Goal: Task Accomplishment & Management: Use online tool/utility

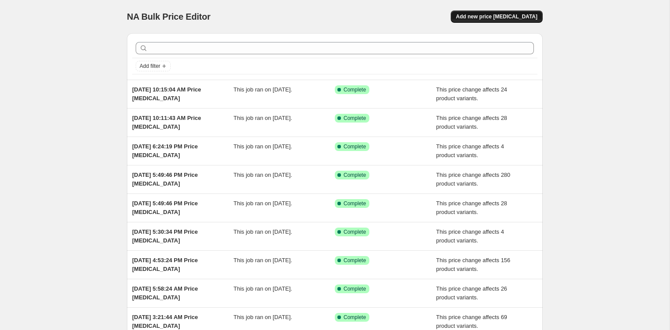
click at [494, 14] on span "Add new price [MEDICAL_DATA]" at bounding box center [496, 16] width 81 height 7
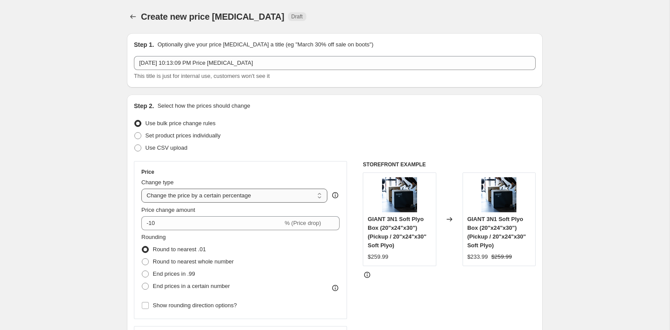
click at [223, 195] on select "Change the price to a certain amount Change the price by a certain amount Chang…" at bounding box center [234, 196] width 186 height 14
select select "pcap"
click at [141, 189] on select "Change the price to a certain amount Change the price by a certain amount Chang…" at bounding box center [234, 196] width 186 height 14
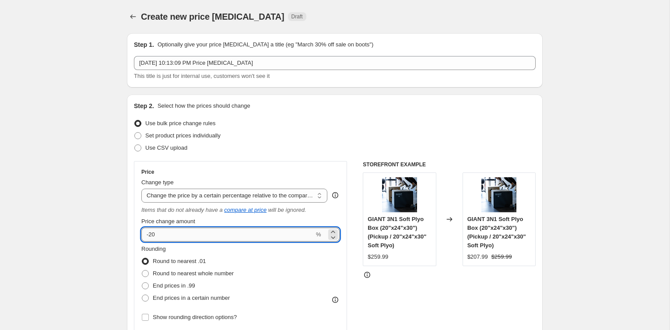
click at [194, 236] on input "-20" at bounding box center [227, 235] width 173 height 14
type input "-2"
type input "-10"
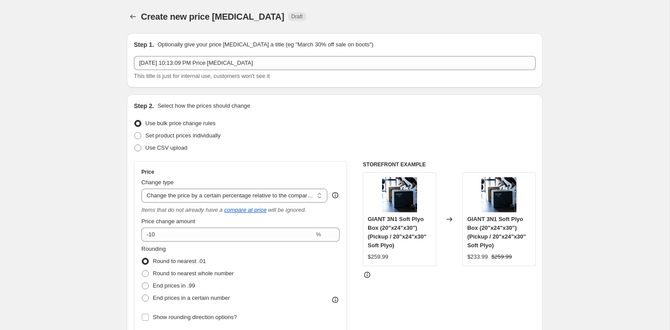
click at [434, 292] on div "STOREFRONT EXAMPLE GIANT 3N1 Soft Plyo Box (20"x24"x30") (Pickup / 20"x24"x30" …" at bounding box center [449, 274] width 173 height 226
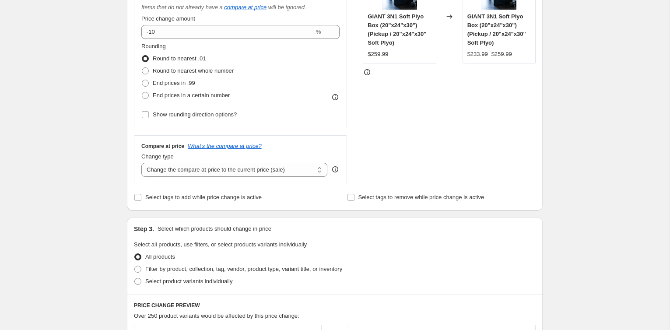
scroll to position [216, 0]
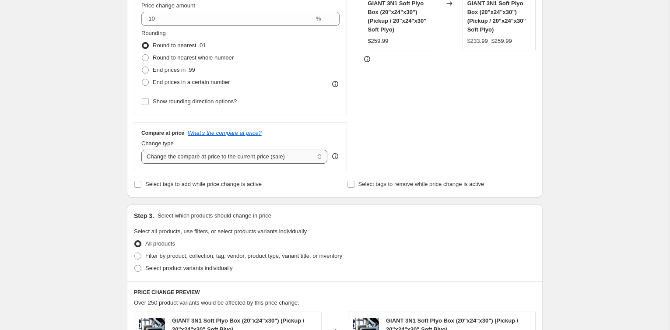
click at [181, 155] on select "Change the compare at price to the current price (sale) Change the compare at p…" at bounding box center [234, 157] width 186 height 14
select select "no_change"
click at [141, 150] on select "Change the compare at price to the current price (sale) Change the compare at p…" at bounding box center [234, 157] width 186 height 14
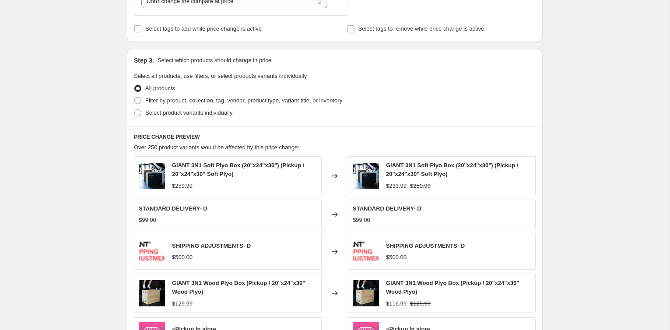
scroll to position [392, 0]
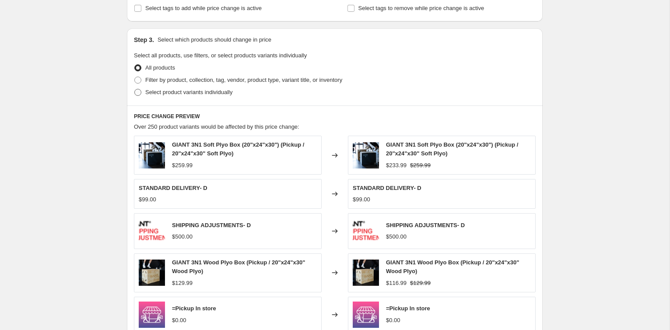
click at [136, 90] on span at bounding box center [137, 92] width 7 height 7
click at [135, 89] on input "Select product variants individually" at bounding box center [134, 89] width 0 height 0
radio input "true"
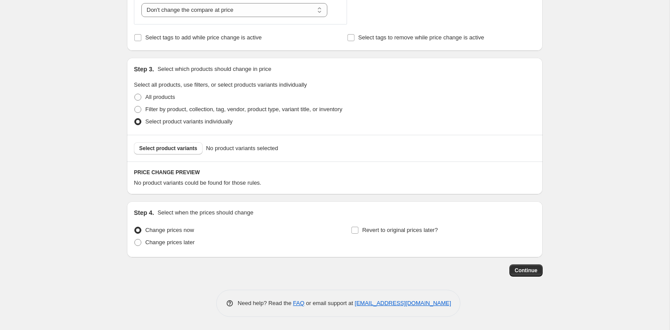
scroll to position [361, 0]
click at [181, 148] on span "Select product variants" at bounding box center [168, 149] width 58 height 7
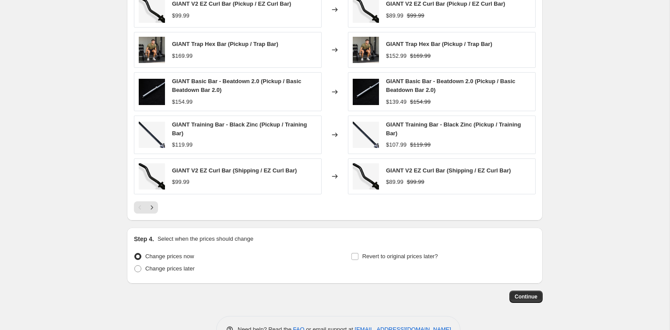
scroll to position [563, 0]
click at [520, 290] on button "Continue" at bounding box center [526, 296] width 33 height 12
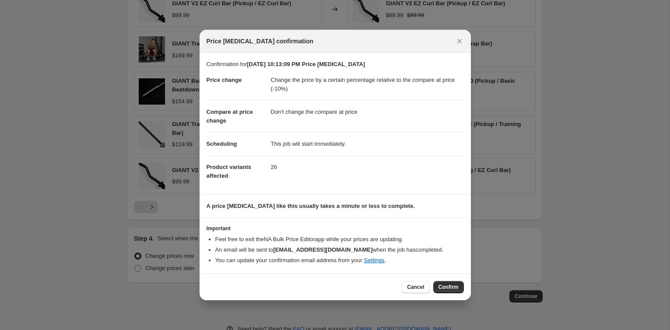
click at [446, 292] on div "Cancel Confirm" at bounding box center [335, 287] width 271 height 27
click at [446, 281] on button "Confirm" at bounding box center [448, 287] width 31 height 12
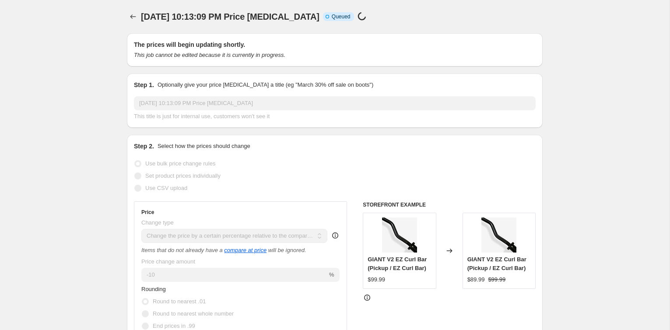
scroll to position [563, 0]
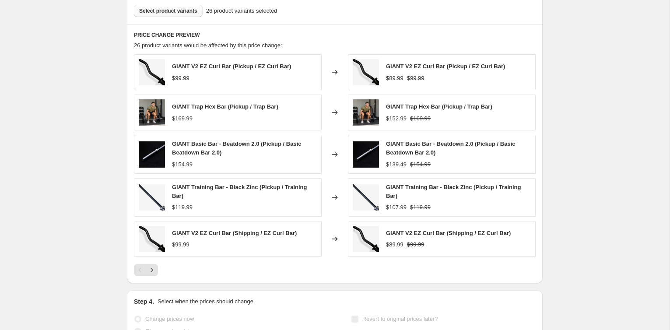
select select "pcap"
select select "no_change"
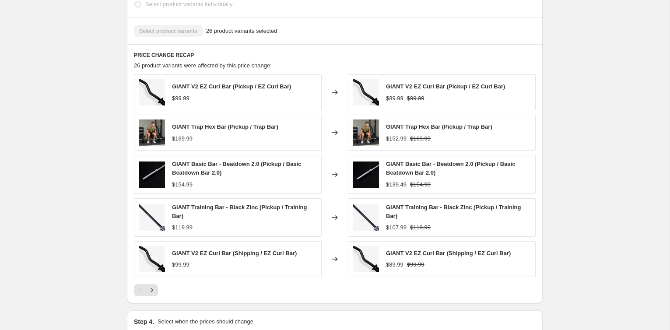
scroll to position [0, 0]
